Goal: Navigation & Orientation: Find specific page/section

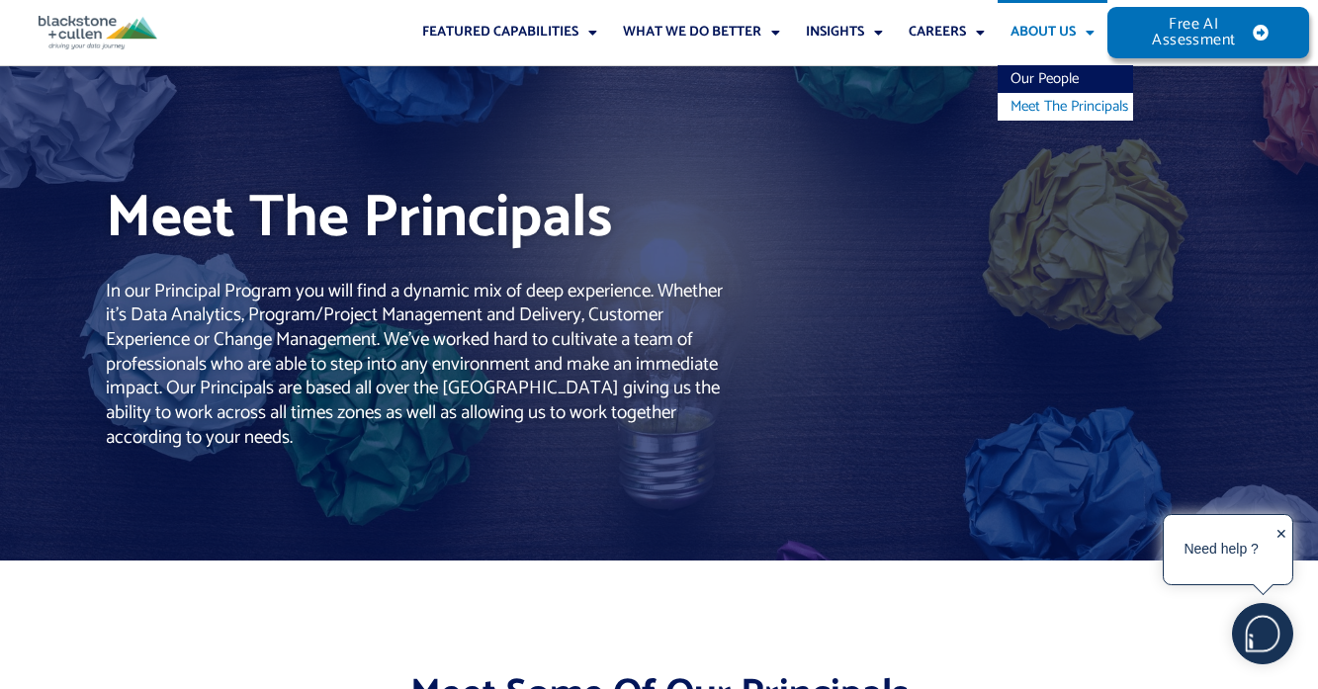
click at [1067, 114] on link "Meet The Principals" at bounding box center [1065, 107] width 135 height 28
click at [1055, 25] on link "About Us" at bounding box center [1053, 32] width 110 height 65
click at [1077, 29] on span "Menu" at bounding box center [1085, 33] width 19 height 34
click at [1065, 79] on link "Our People" at bounding box center [1065, 79] width 135 height 28
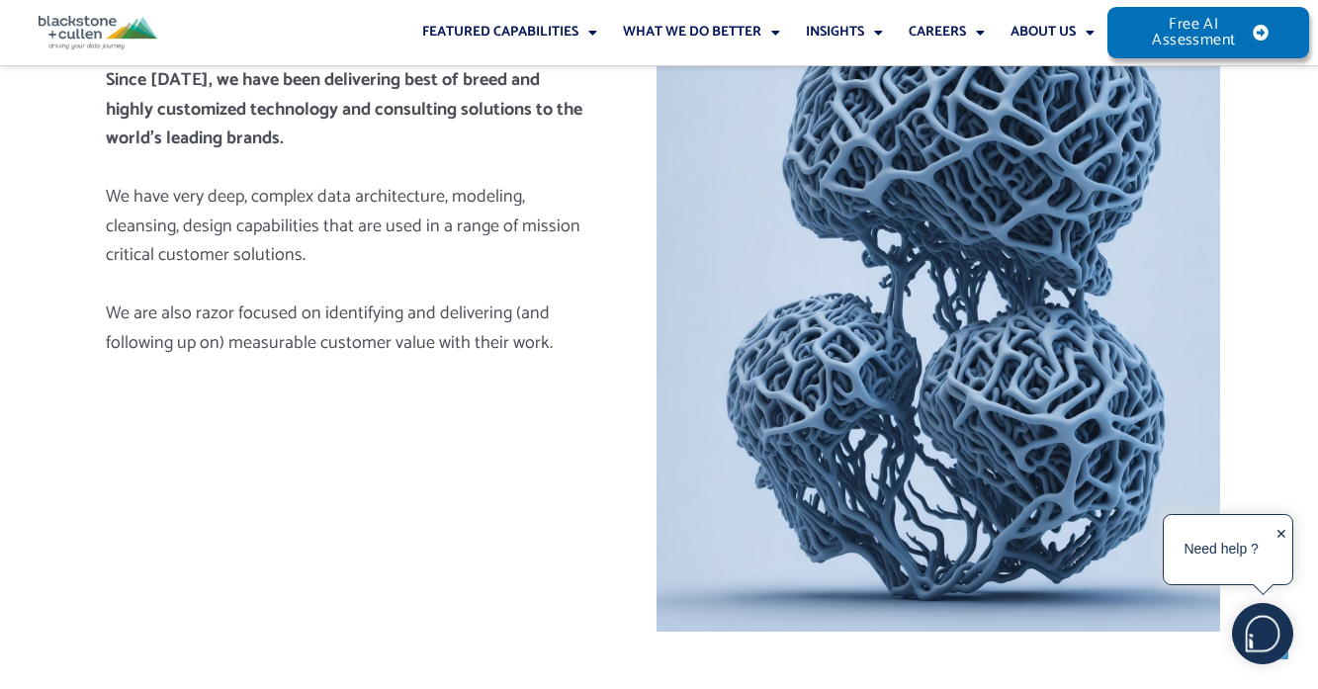
scroll to position [816, 0]
